Goal: Information Seeking & Learning: Learn about a topic

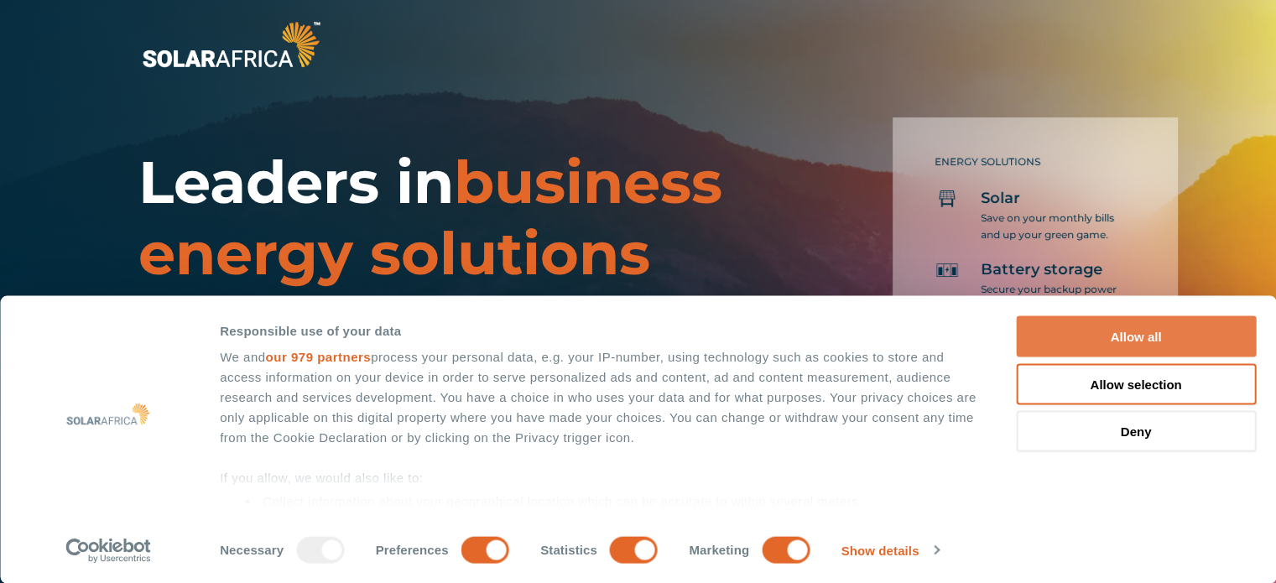
click at [1144, 335] on button "Allow all" at bounding box center [1136, 336] width 240 height 41
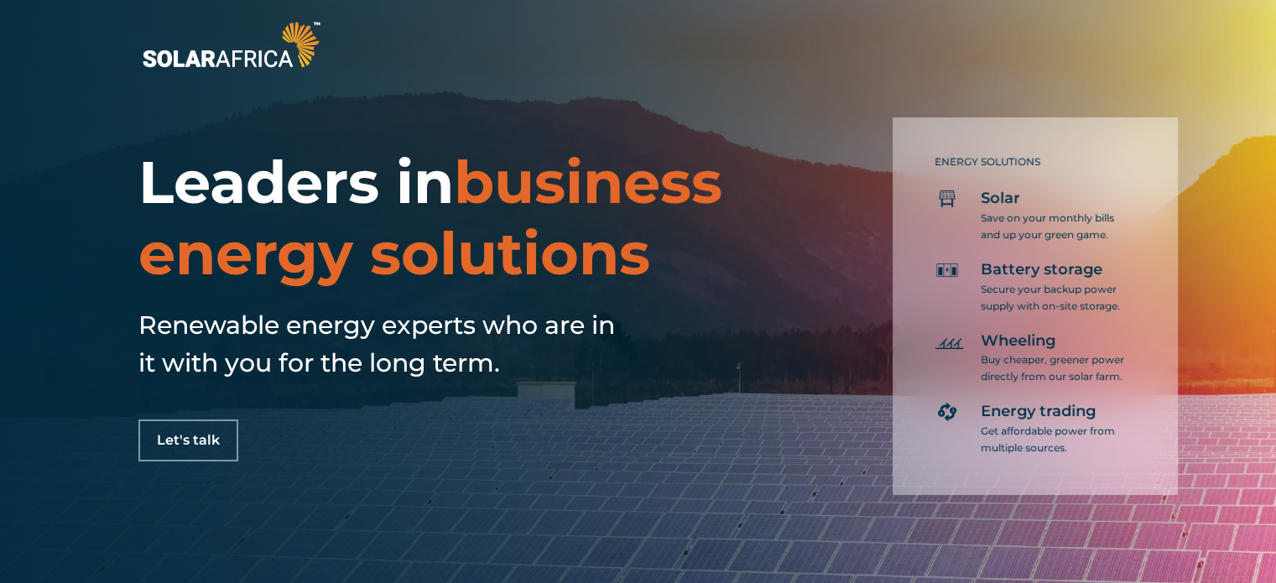
click at [586, 99] on div "Leaders in business energy solutions Renewable energy experts who are in it wit…" at bounding box center [638, 291] width 1276 height 583
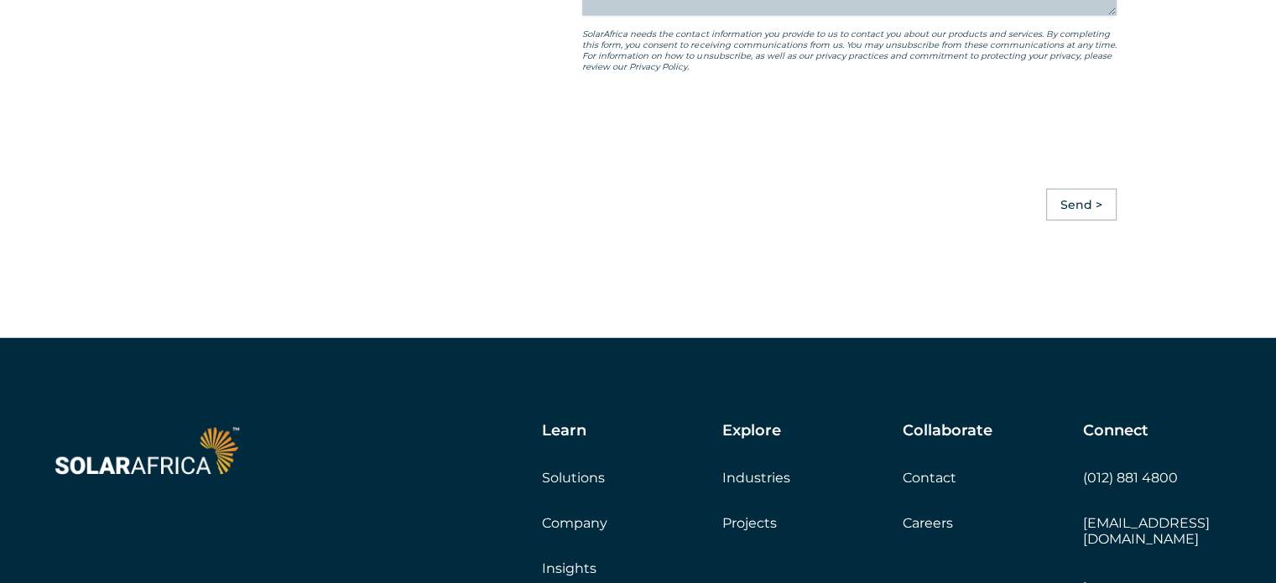
scroll to position [4697, 0]
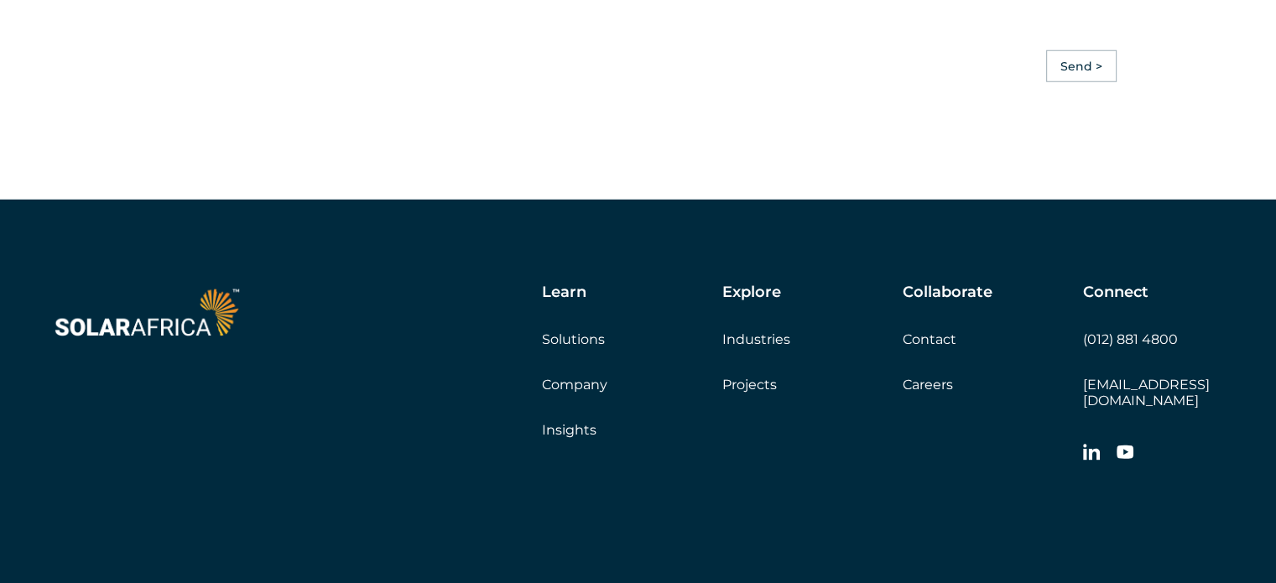
click at [587, 393] on link "Company" at bounding box center [574, 385] width 65 height 16
